Goal: Navigation & Orientation: Go to known website

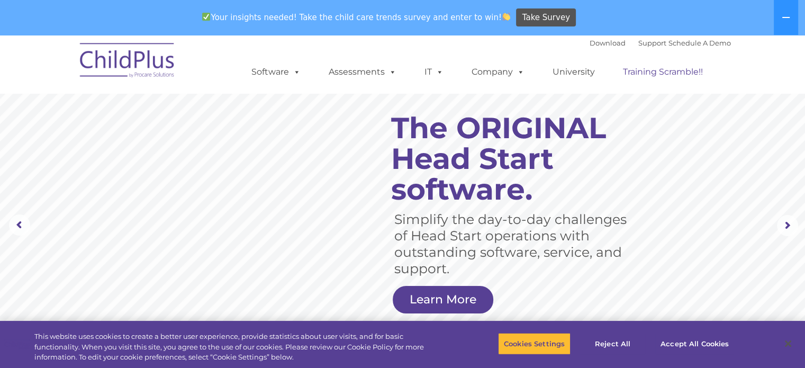
click at [652, 76] on link "Training Scramble!!" at bounding box center [662, 71] width 101 height 21
click at [651, 72] on link "Training Scramble!!" at bounding box center [662, 71] width 101 height 21
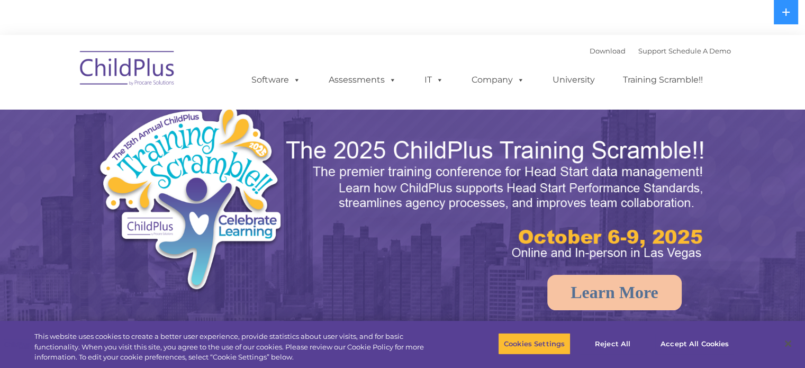
select select "MEDIUM"
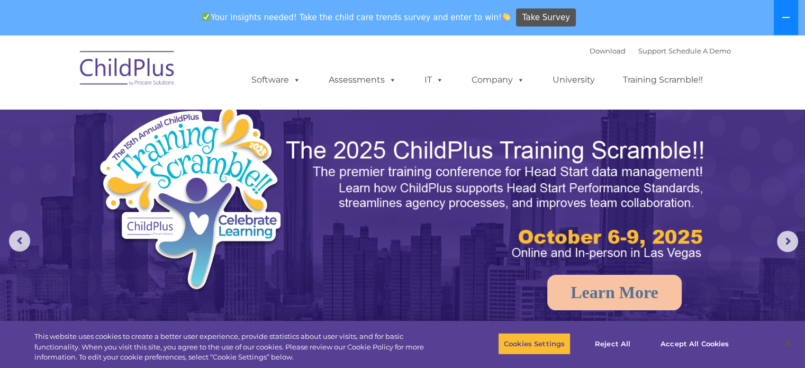
click at [778, 14] on button at bounding box center [786, 17] width 24 height 35
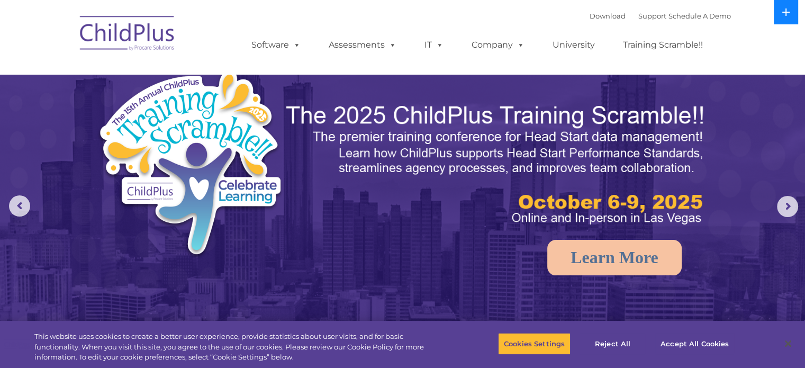
click at [778, 14] on button at bounding box center [786, 12] width 24 height 24
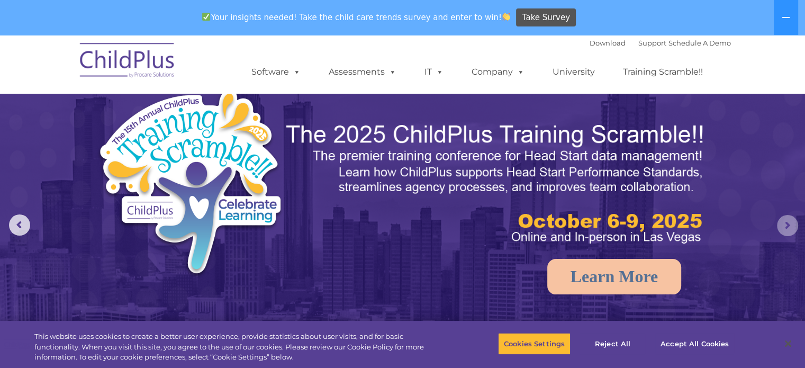
click at [787, 227] on rs-arrow at bounding box center [787, 225] width 21 height 21
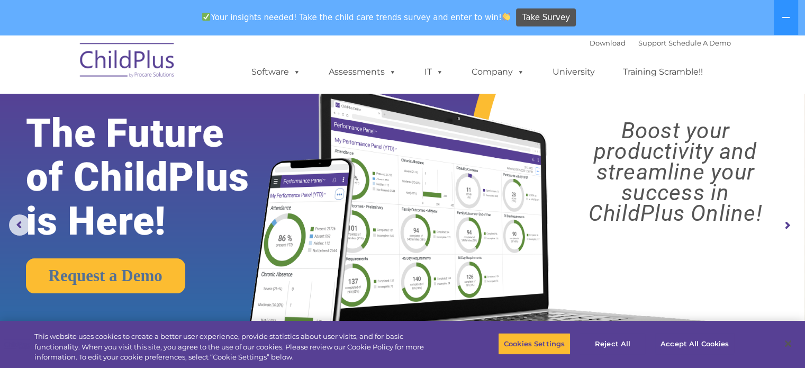
click at [787, 227] on rs-arrow at bounding box center [787, 225] width 21 height 21
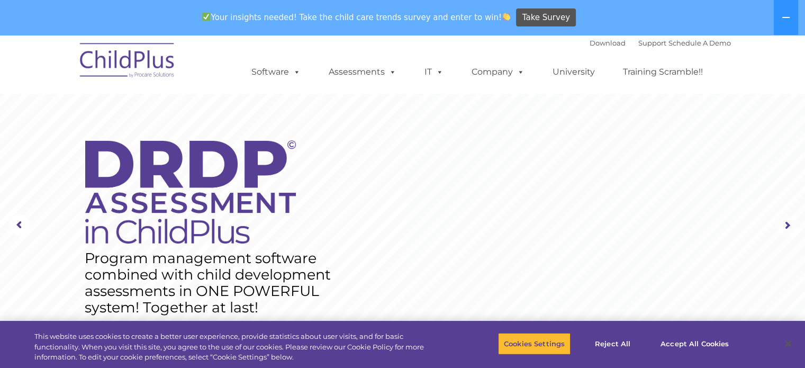
click at [787, 227] on rs-arrow at bounding box center [787, 225] width 21 height 21
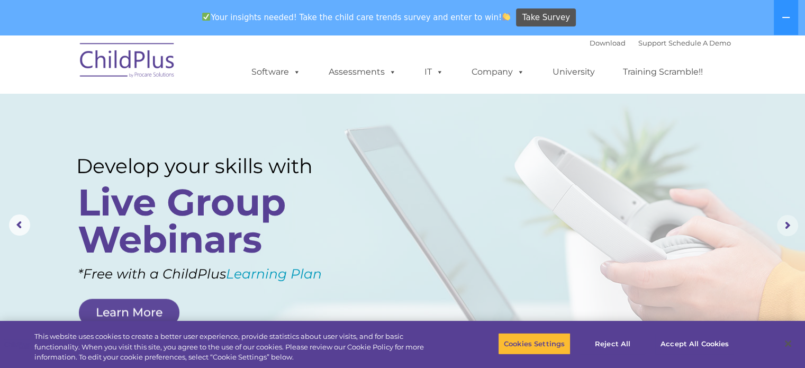
click at [787, 227] on rs-arrow at bounding box center [787, 225] width 21 height 21
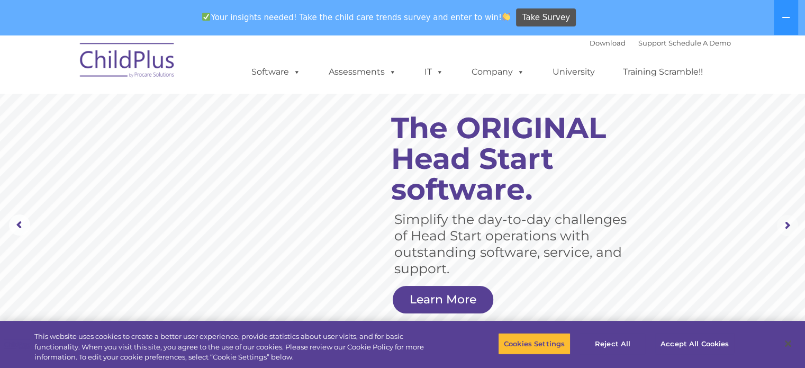
click at [787, 227] on rs-arrow at bounding box center [787, 225] width 21 height 21
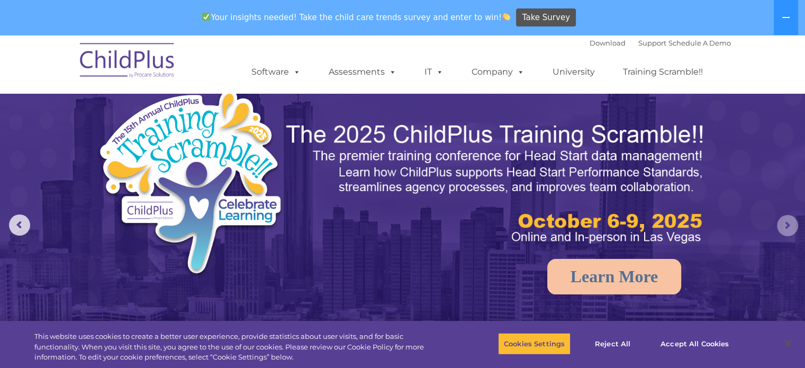
click at [787, 227] on rs-arrow at bounding box center [787, 225] width 21 height 21
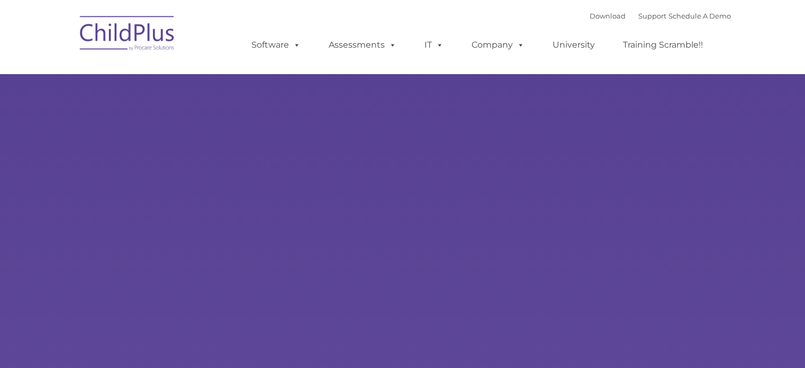
type input ""
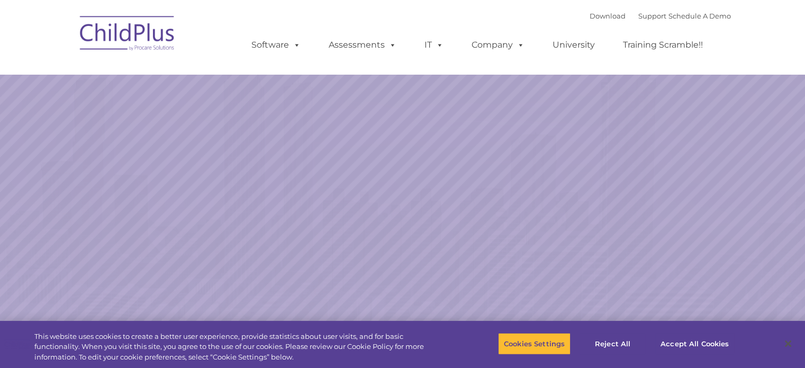
select select "MEDIUM"
